Goal: Communication & Community: Answer question/provide support

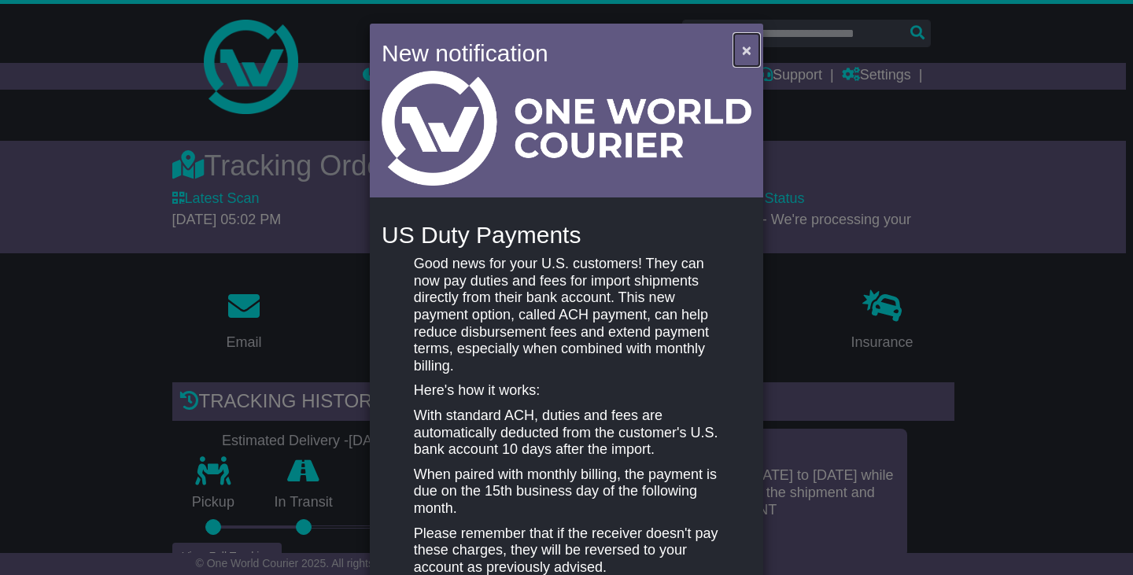
click at [747, 46] on span "×" at bounding box center [746, 50] width 9 height 18
click at [742, 48] on span "×" at bounding box center [746, 50] width 9 height 18
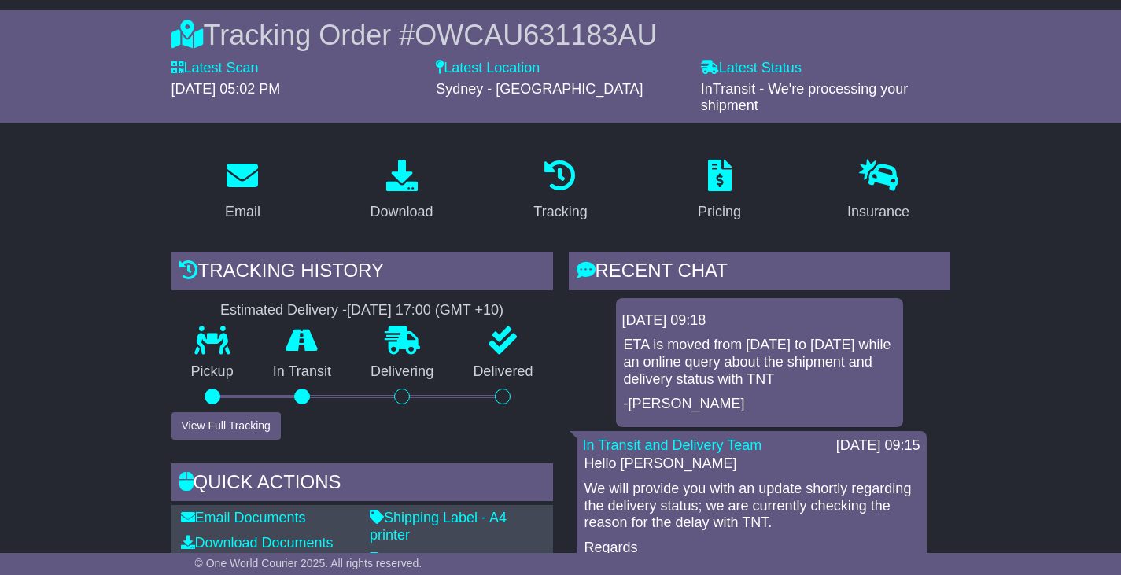
scroll to position [157, 0]
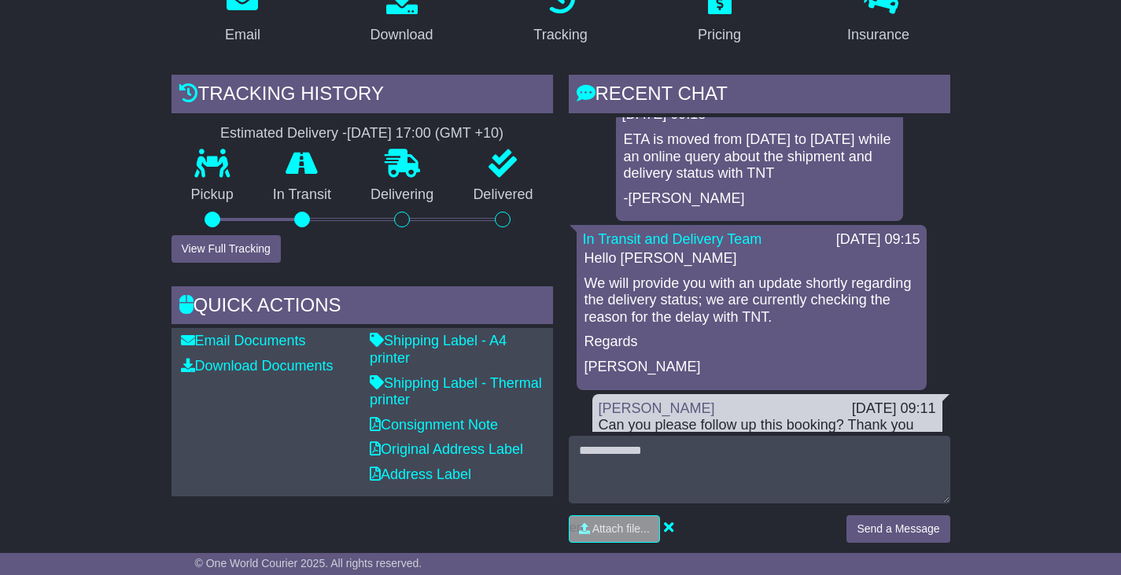
scroll to position [315, 0]
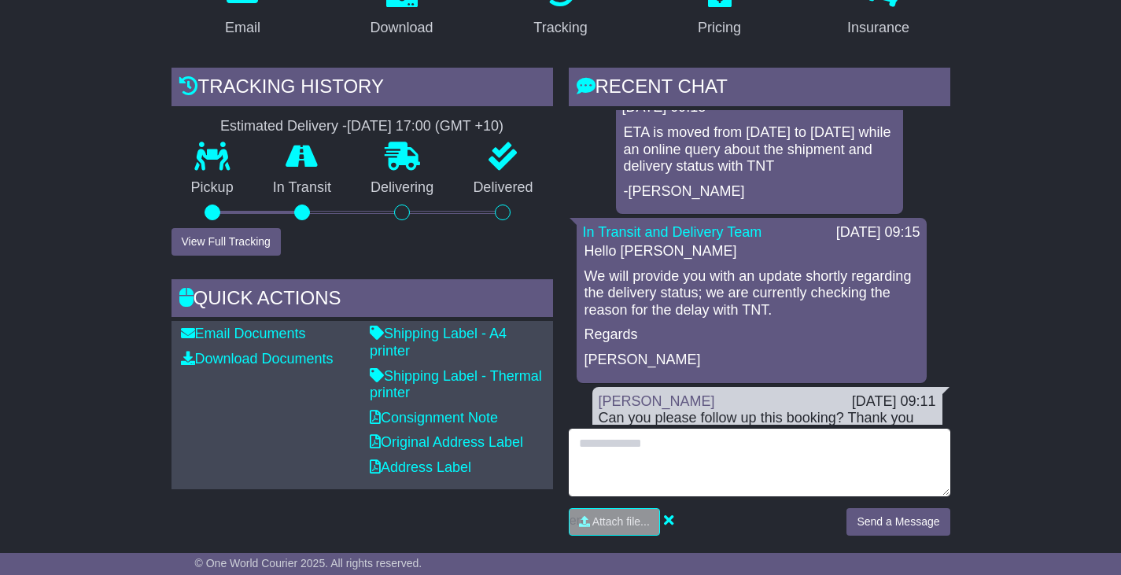
click at [679, 443] on textarea at bounding box center [760, 463] width 382 height 68
type textarea "**********"
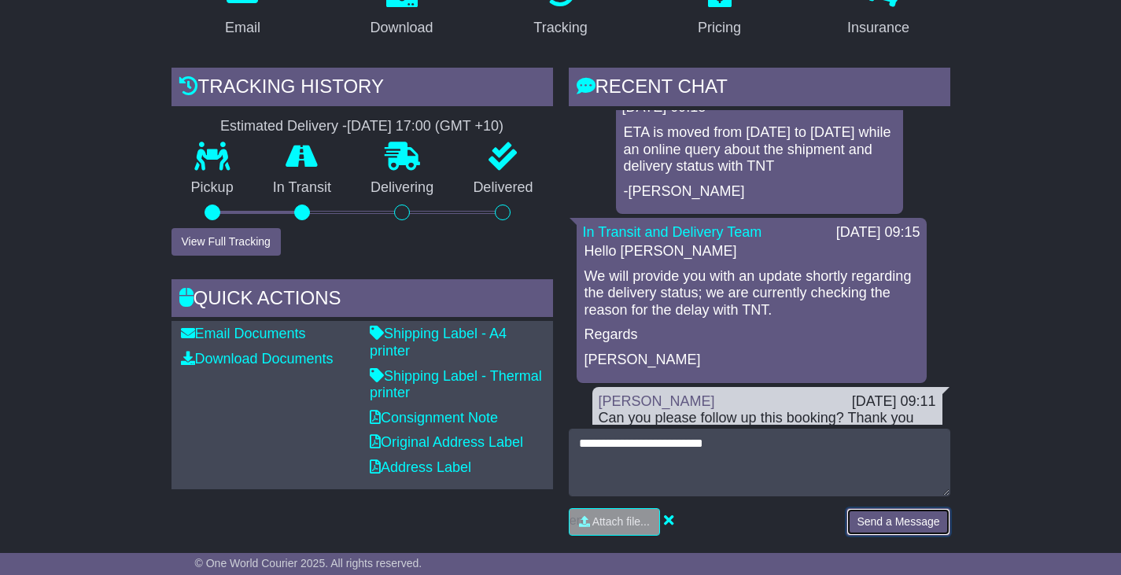
click at [903, 517] on button "Send a Message" at bounding box center [897, 522] width 103 height 28
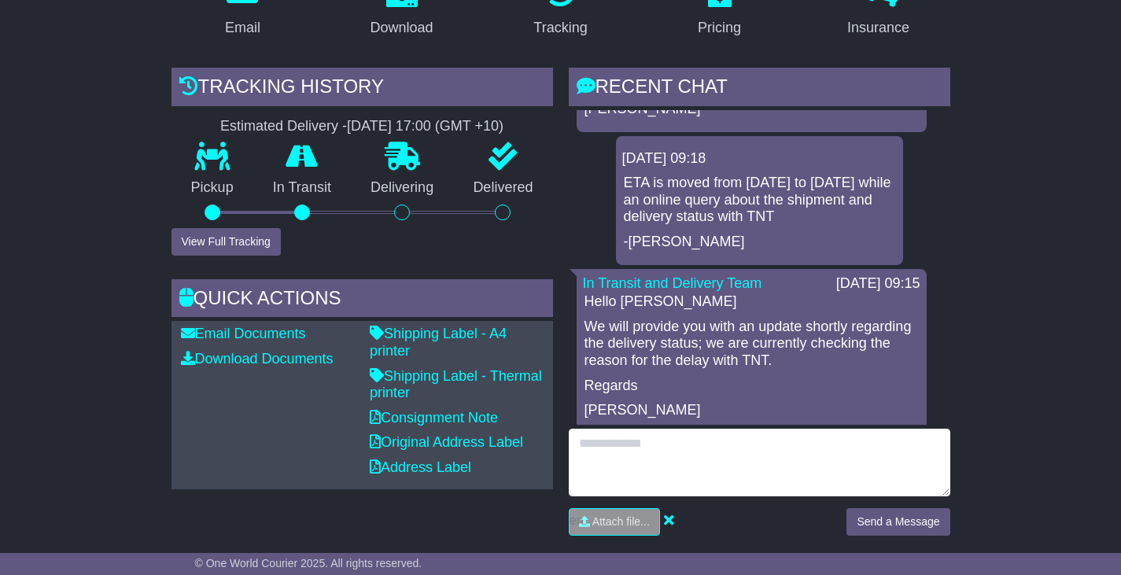
drag, startPoint x: 683, startPoint y: 444, endPoint x: 691, endPoint y: 444, distance: 8.7
click at [685, 444] on textarea at bounding box center [760, 463] width 382 height 68
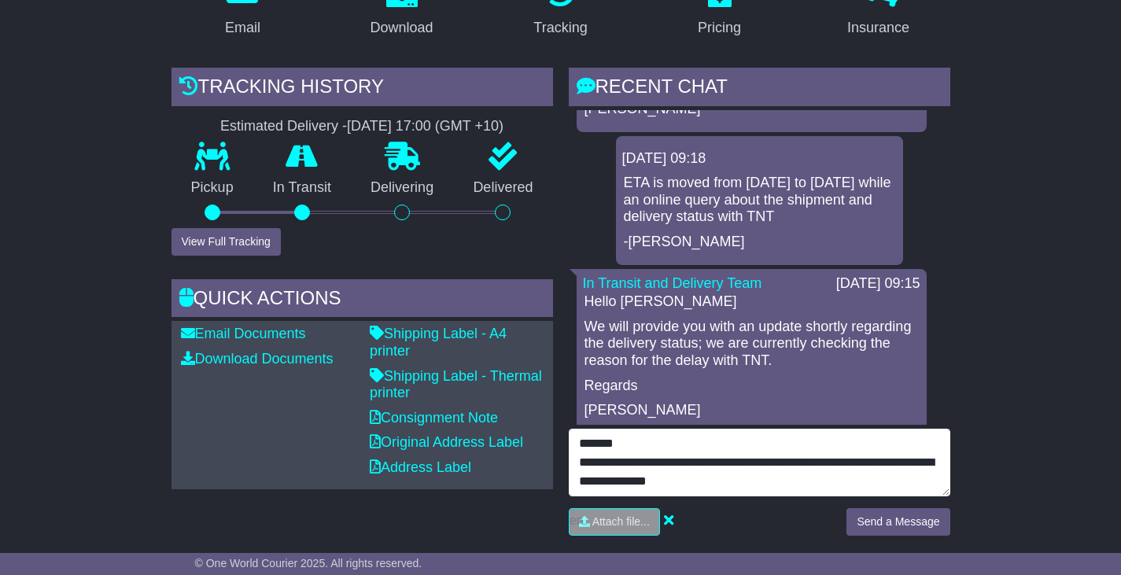
scroll to position [12, 0]
click at [798, 472] on textarea "**********" at bounding box center [760, 463] width 382 height 68
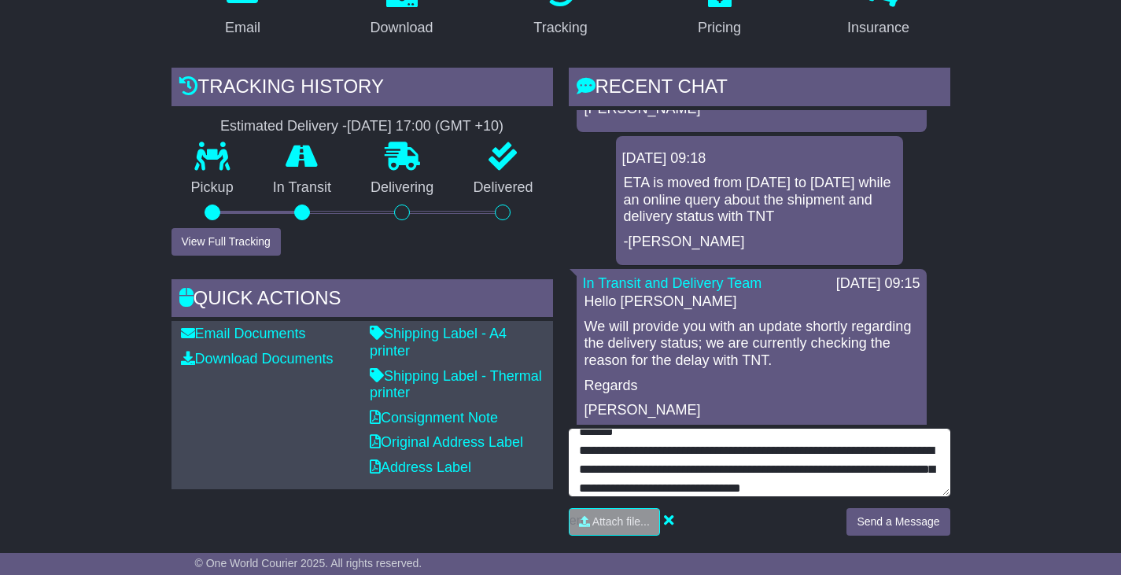
scroll to position [31, 0]
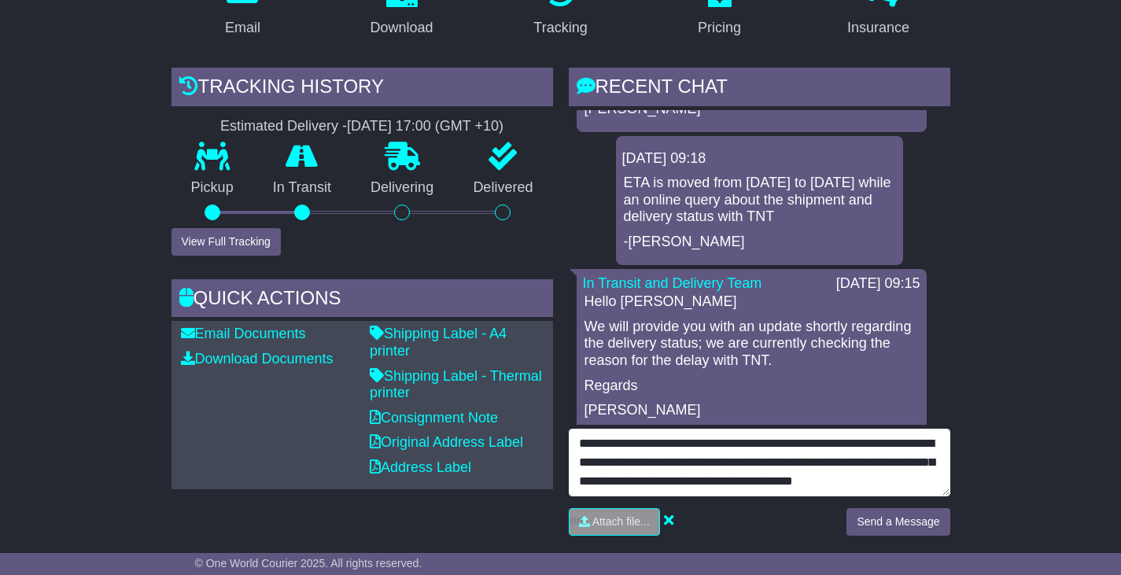
type textarea "**********"
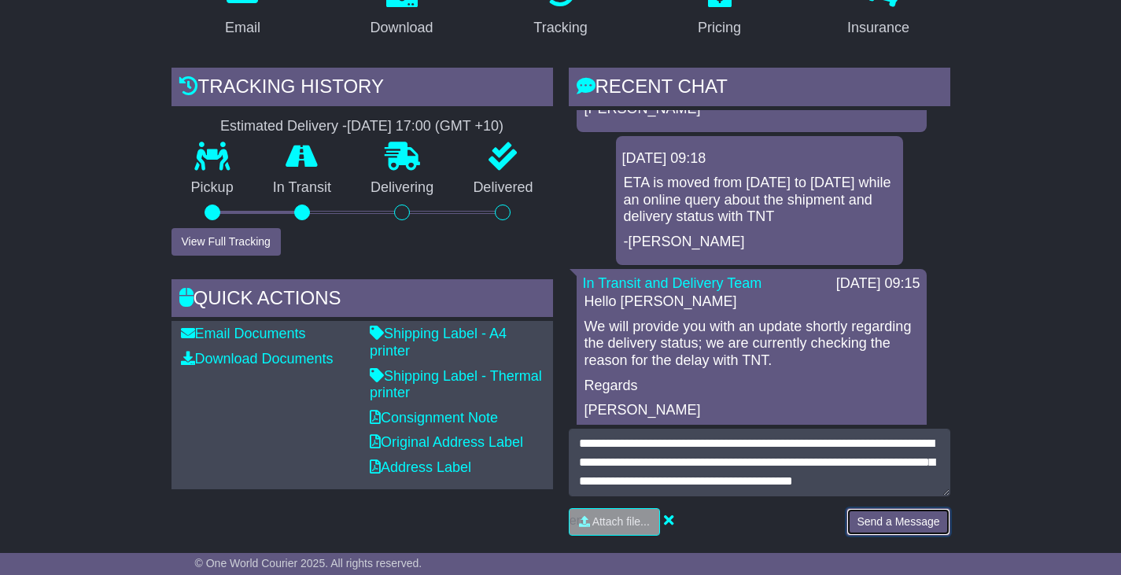
click at [916, 528] on button "Send a Message" at bounding box center [897, 522] width 103 height 28
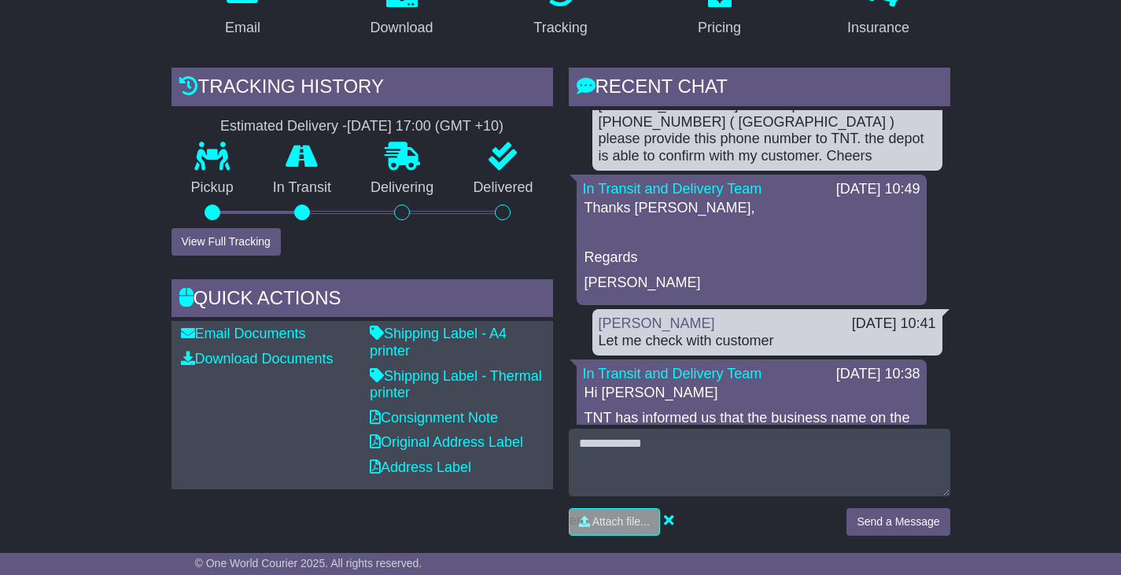
scroll to position [0, 0]
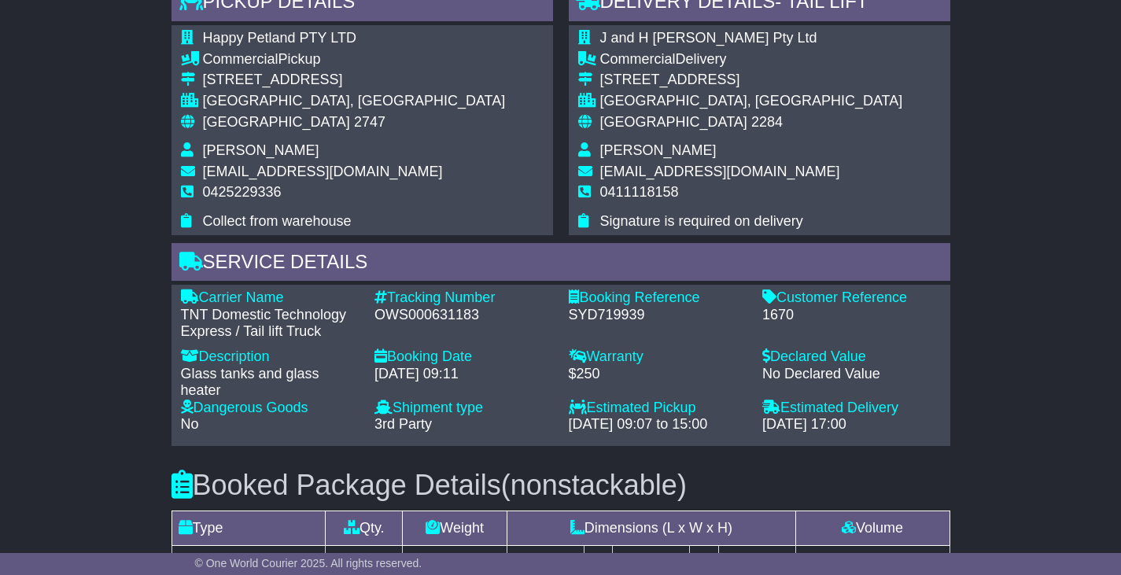
scroll to position [944, 0]
click at [480, 314] on div "OWS000631183" at bounding box center [463, 314] width 179 height 17
drag, startPoint x: 375, startPoint y: 318, endPoint x: 477, endPoint y: 318, distance: 102.3
click at [477, 318] on div "OWS000631183" at bounding box center [463, 314] width 179 height 17
copy div "OWS000631183"
